Goal: Use online tool/utility: Utilize a website feature to perform a specific function

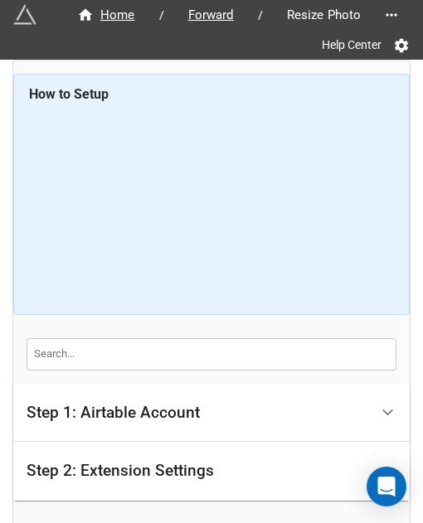
scroll to position [175, 0]
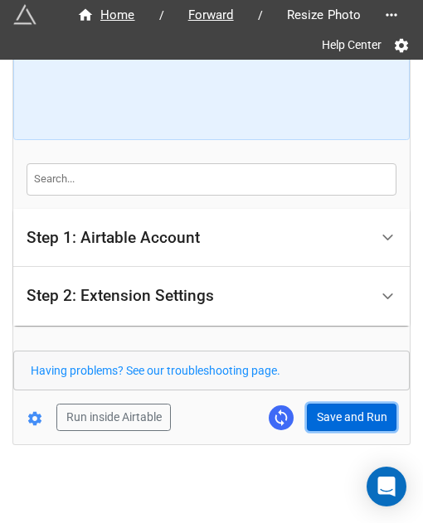
click at [356, 412] on button "Save and Run" at bounding box center [352, 418] width 90 height 28
click at [345, 421] on button "Save and Run" at bounding box center [352, 418] width 90 height 28
click at [318, 410] on button "Save and Run" at bounding box center [352, 418] width 90 height 28
click at [361, 413] on button "Save and Run" at bounding box center [352, 418] width 90 height 28
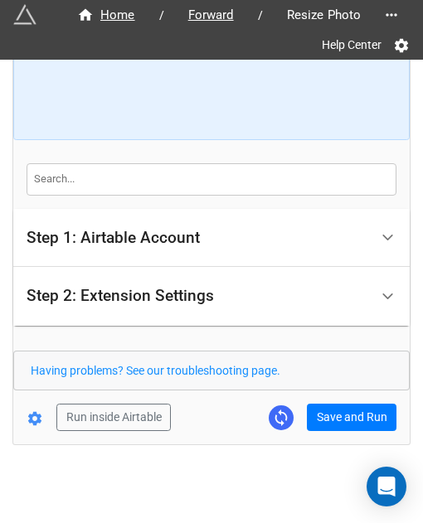
click at [331, 400] on form "How to Setup Step 1: Airtable Account Airtable User API Key Manna-Sinsub Airtab…" at bounding box center [211, 165] width 396 height 532
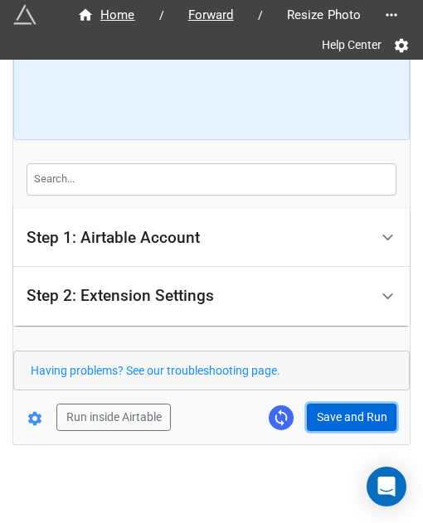
click at [337, 410] on button "Save and Run" at bounding box center [352, 418] width 90 height 28
drag, startPoint x: 334, startPoint y: 419, endPoint x: 359, endPoint y: 438, distance: 31.3
click at [336, 419] on button "Save and Run" at bounding box center [352, 418] width 90 height 28
click at [317, 409] on button "Save and Run" at bounding box center [352, 418] width 90 height 28
click at [316, 414] on button "Save and Run" at bounding box center [352, 418] width 90 height 28
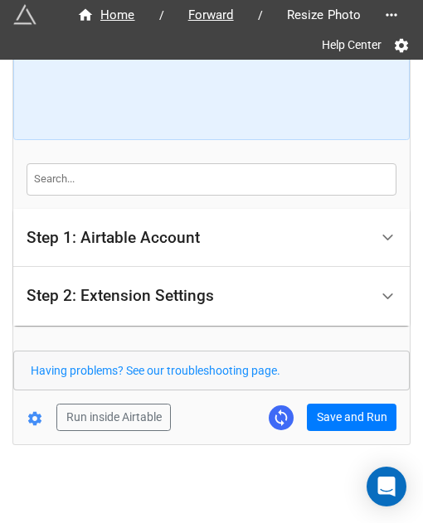
click at [355, 433] on div "Home / Forward / Resize Photo Help Center How to Setup Step 1: Airtable Account…" at bounding box center [211, 165] width 396 height 559
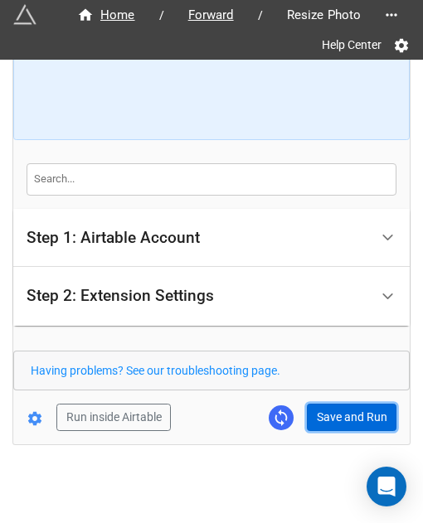
click at [356, 410] on button "Save and Run" at bounding box center [352, 418] width 90 height 28
click at [345, 423] on button "Save and Run" at bounding box center [352, 418] width 90 height 28
click at [343, 413] on button "Save and Run" at bounding box center [352, 418] width 90 height 28
click at [350, 415] on button "Save and Run" at bounding box center [352, 418] width 90 height 28
click at [337, 408] on button "Save and Run" at bounding box center [352, 418] width 90 height 28
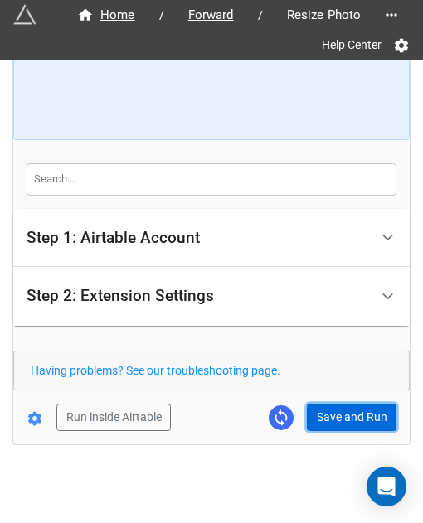
click at [351, 414] on button "Save and Run" at bounding box center [352, 418] width 90 height 28
click at [346, 418] on button "Save and Run" at bounding box center [352, 418] width 90 height 28
drag, startPoint x: 345, startPoint y: 416, endPoint x: 393, endPoint y: 409, distance: 48.6
click at [345, 416] on button "Save and Run" at bounding box center [352, 418] width 90 height 28
drag, startPoint x: 340, startPoint y: 410, endPoint x: 391, endPoint y: 399, distance: 52.7
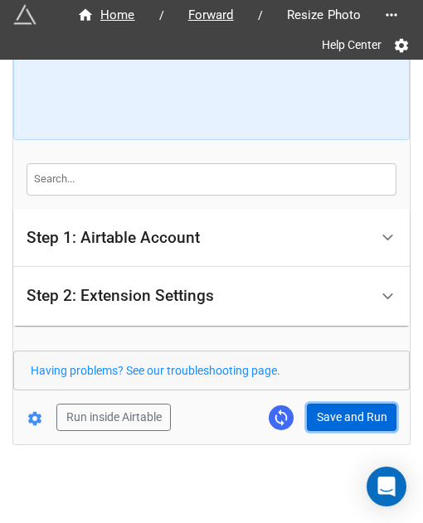
click at [341, 412] on button "Save and Run" at bounding box center [352, 418] width 90 height 28
click at [341, 408] on button "Save and Run" at bounding box center [352, 418] width 90 height 28
click at [344, 421] on button "Save and Run" at bounding box center [352, 418] width 90 height 28
click at [335, 410] on button "Save and Run" at bounding box center [352, 418] width 90 height 28
click at [344, 418] on button "Save and Run" at bounding box center [352, 418] width 90 height 28
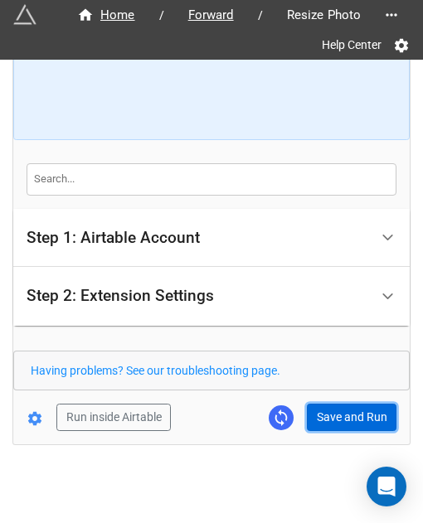
click at [312, 427] on button "Save and Run" at bounding box center [352, 418] width 90 height 28
click at [353, 408] on button "Save and Run" at bounding box center [352, 418] width 90 height 28
click at [349, 409] on button "Save and Run" at bounding box center [352, 418] width 90 height 28
click at [335, 406] on button "Save and Run" at bounding box center [352, 418] width 90 height 28
click at [332, 400] on form "How to Setup Step 1: Airtable Account Airtable User API Key Manna-Sinsub Airtab…" at bounding box center [211, 165] width 396 height 532
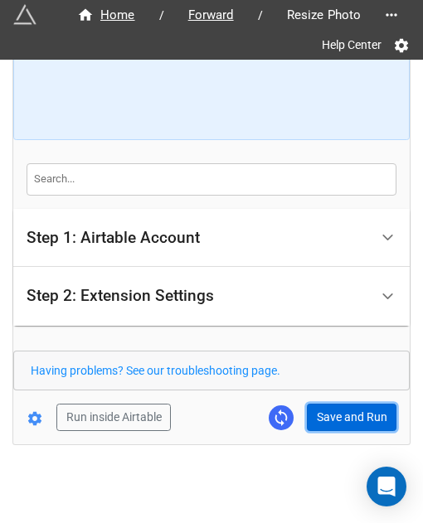
click at [339, 412] on button "Save and Run" at bounding box center [352, 418] width 90 height 28
click at [339, 422] on button "Save and Run" at bounding box center [352, 418] width 90 height 28
drag, startPoint x: 342, startPoint y: 413, endPoint x: 401, endPoint y: 401, distance: 60.0
click at [342, 413] on button "Save and Run" at bounding box center [352, 418] width 90 height 28
click at [323, 404] on button "Save and Run" at bounding box center [352, 418] width 90 height 28
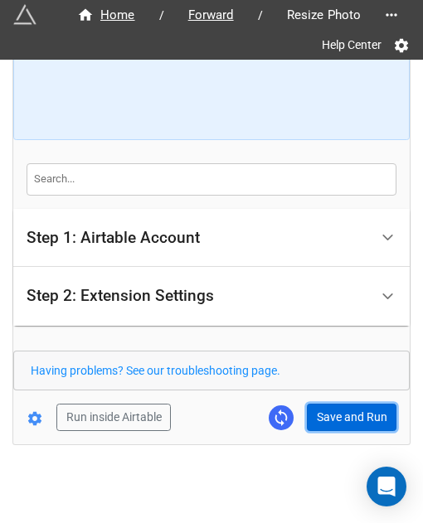
click at [327, 405] on button "Save and Run" at bounding box center [352, 418] width 90 height 28
click at [340, 419] on button "Save and Run" at bounding box center [352, 418] width 90 height 28
click at [342, 417] on button "Save and Run" at bounding box center [352, 418] width 90 height 28
click at [341, 407] on button "Save and Run" at bounding box center [352, 418] width 90 height 28
click at [358, 412] on button "Save and Run" at bounding box center [352, 418] width 90 height 28
